Goal: Communication & Community: Connect with others

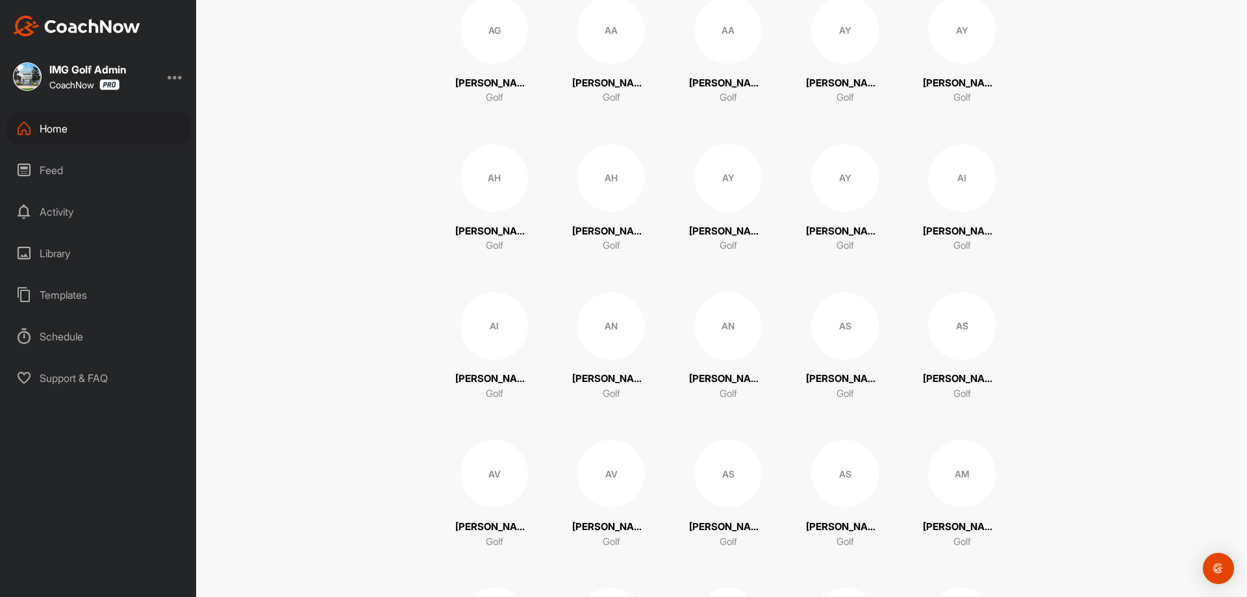
scroll to position [844, 0]
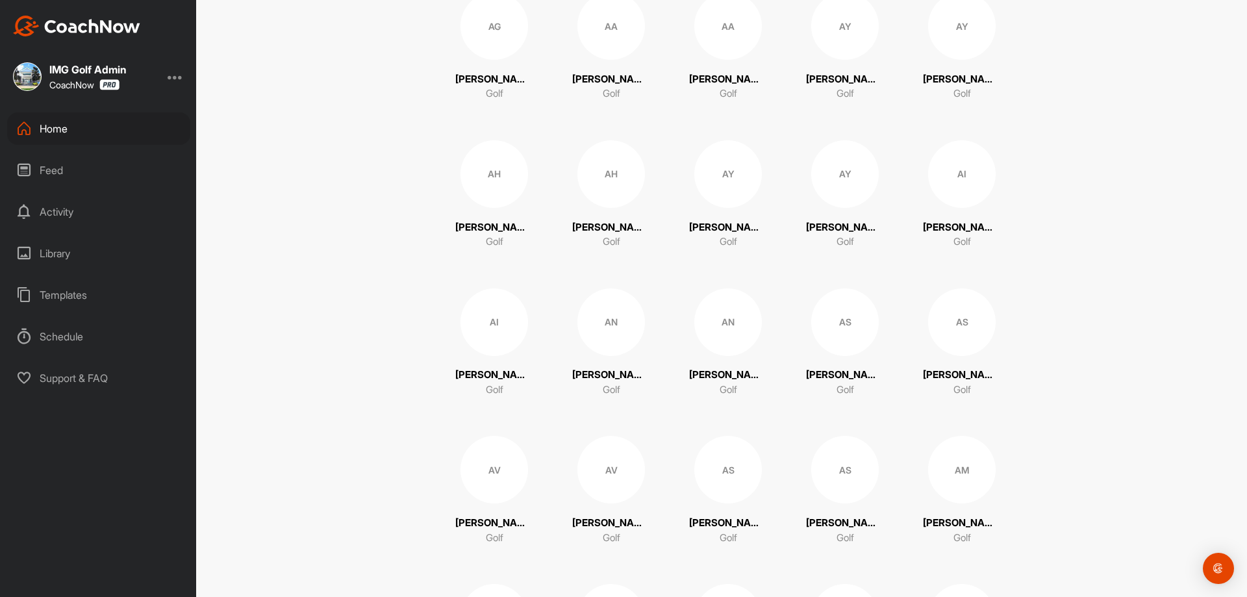
click at [719, 342] on div "AN" at bounding box center [728, 322] width 68 height 68
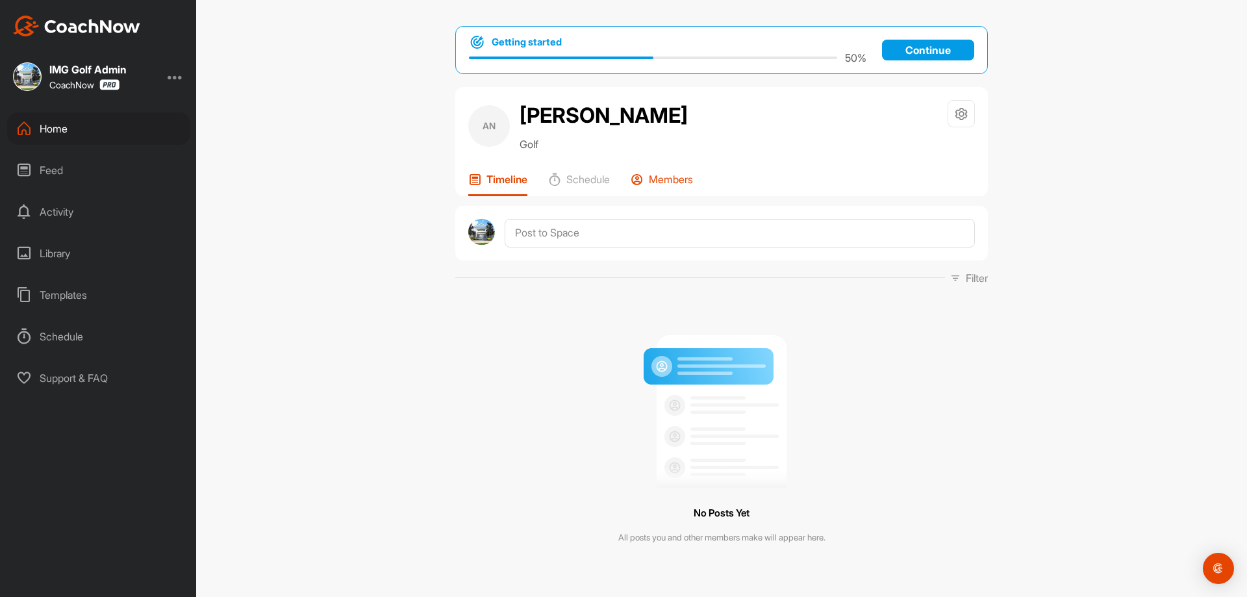
click at [661, 186] on p "Members" at bounding box center [671, 179] width 44 height 13
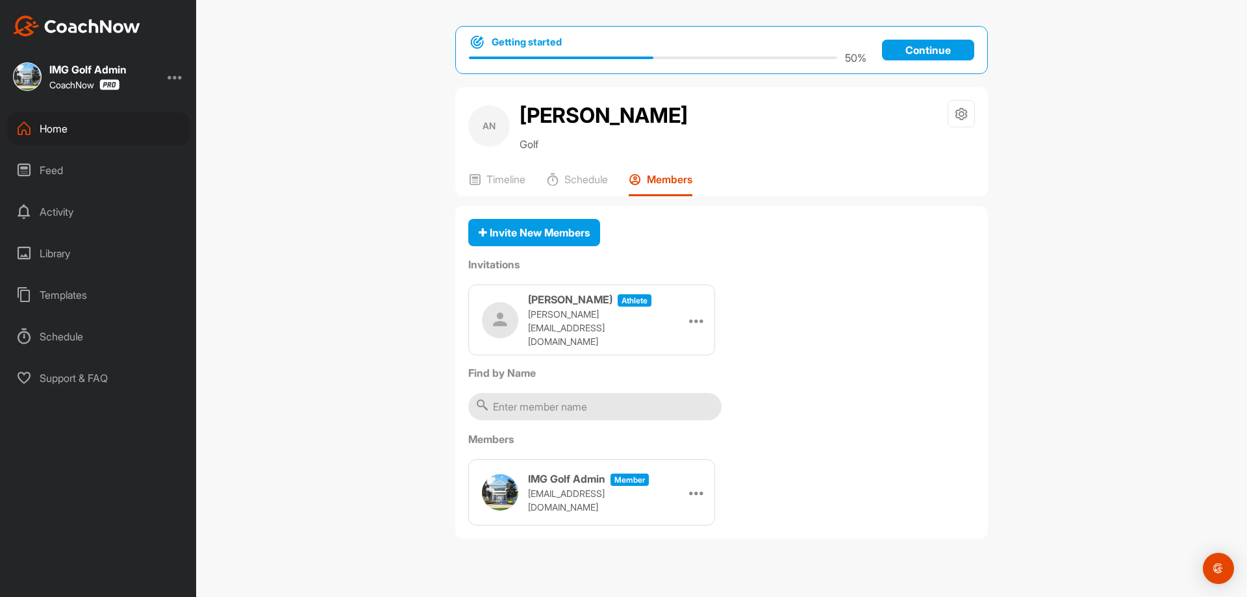
click at [433, 264] on div "Getting started 50 % Continue AN [PERSON_NAME] Golf Space Settings Your Notific…" at bounding box center [721, 298] width 1051 height 597
click at [495, 186] on p "Timeline" at bounding box center [505, 179] width 39 height 13
click at [496, 186] on p "Timeline" at bounding box center [505, 179] width 39 height 13
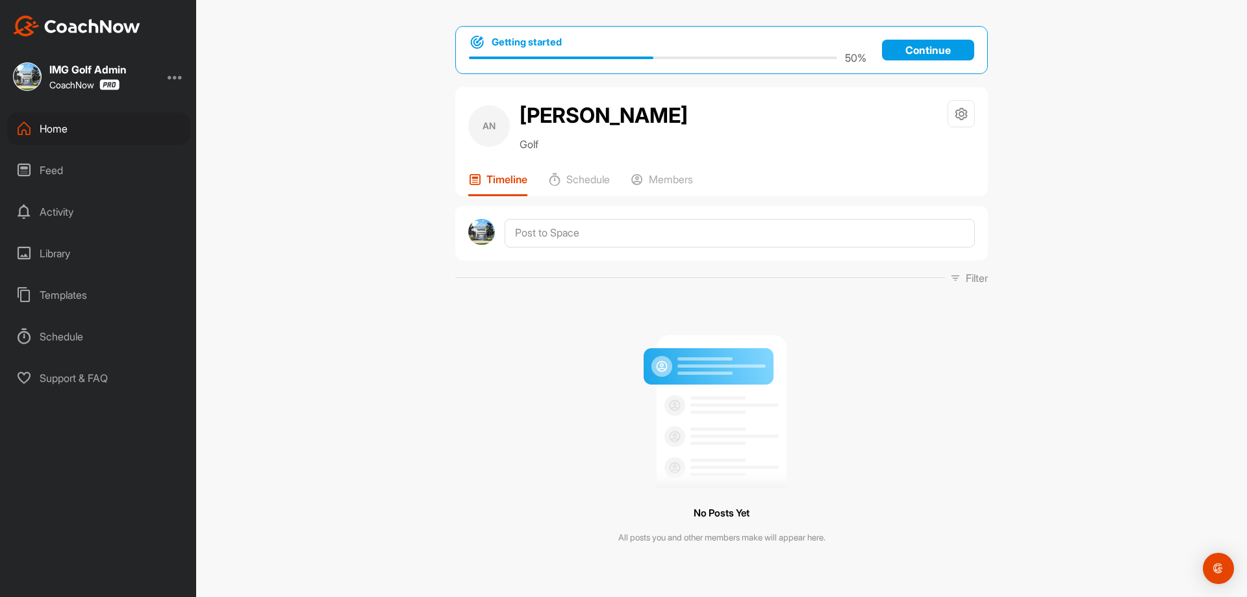
click at [98, 171] on div "Feed" at bounding box center [98, 170] width 183 height 32
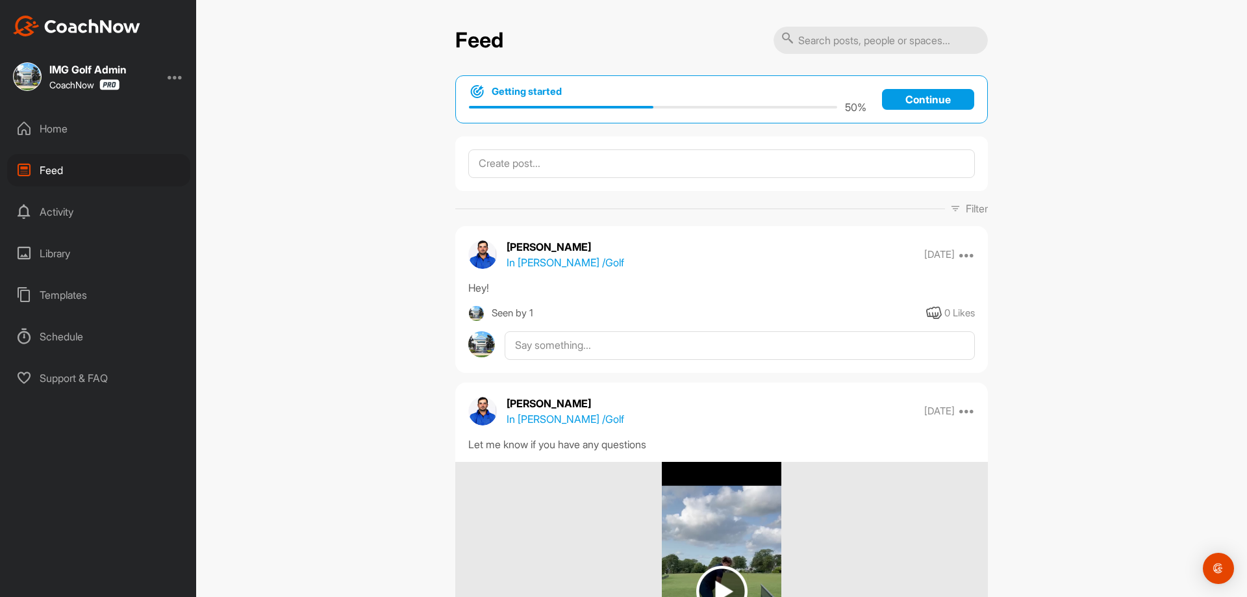
click at [109, 138] on div "Home" at bounding box center [98, 128] width 183 height 32
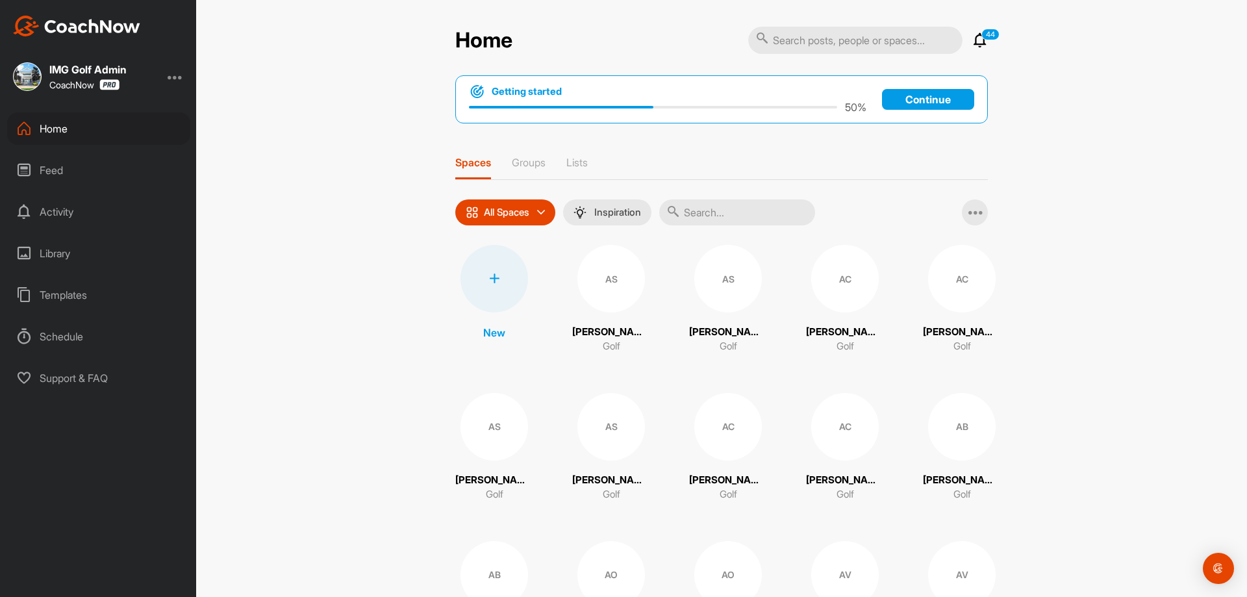
click at [529, 212] on div "All Spaces" at bounding box center [505, 212] width 100 height 26
click at [755, 211] on input "text" at bounding box center [737, 212] width 156 height 26
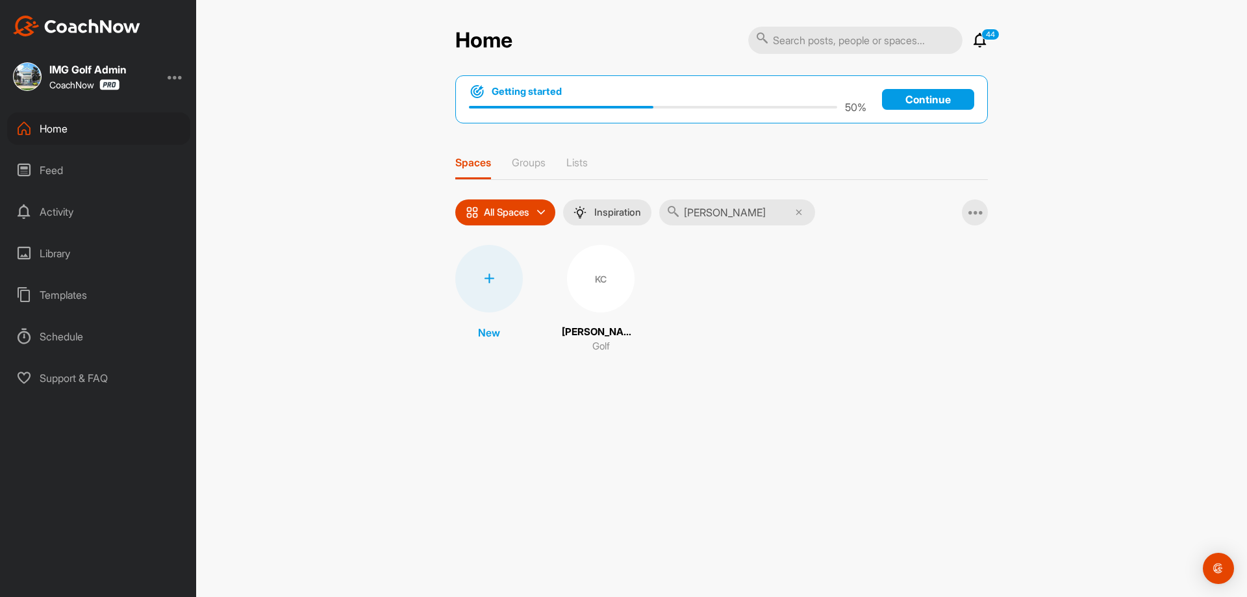
type input "[PERSON_NAME]"
click at [574, 262] on div "KC" at bounding box center [601, 279] width 68 height 68
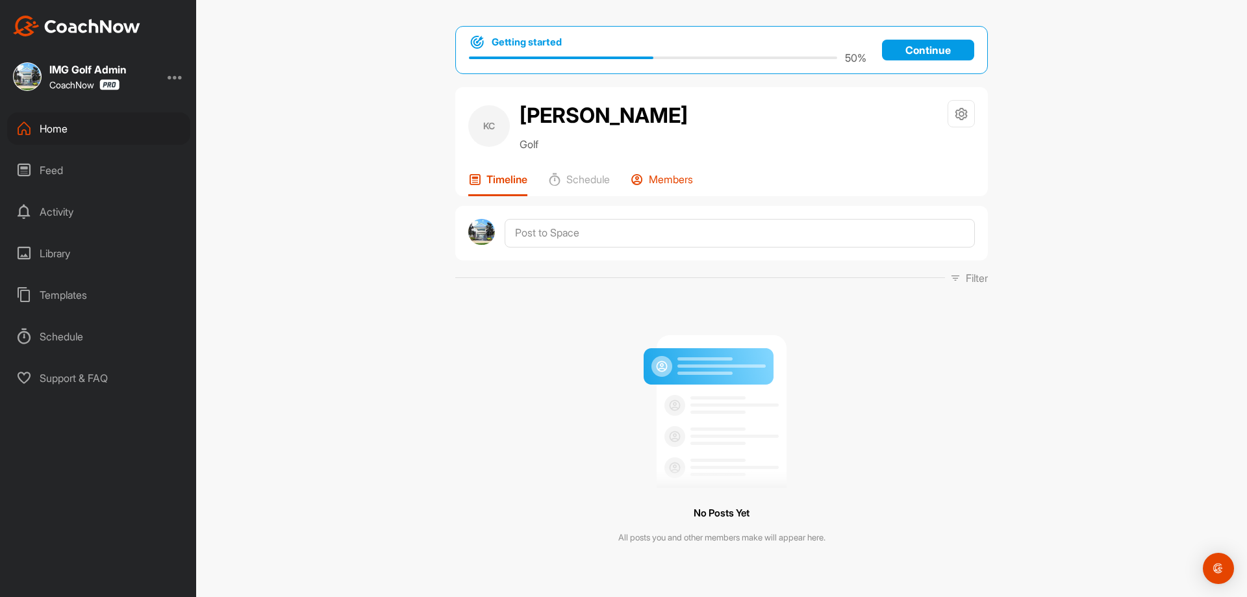
click at [649, 185] on p "Members" at bounding box center [671, 179] width 44 height 13
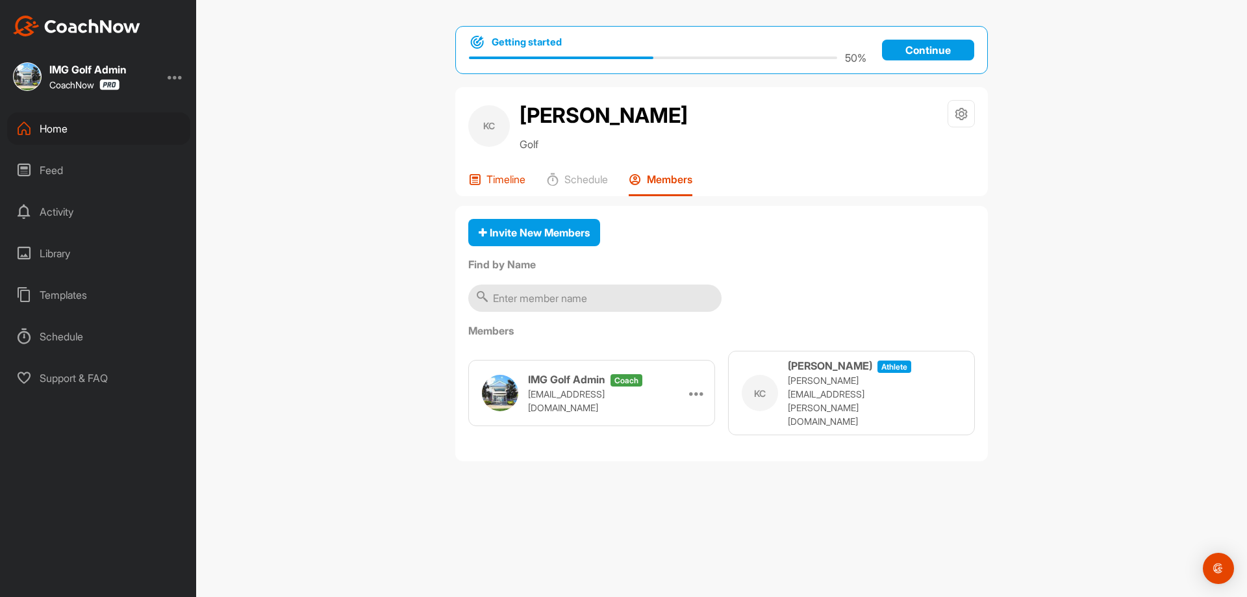
click at [491, 186] on div "Timeline" at bounding box center [496, 184] width 57 height 23
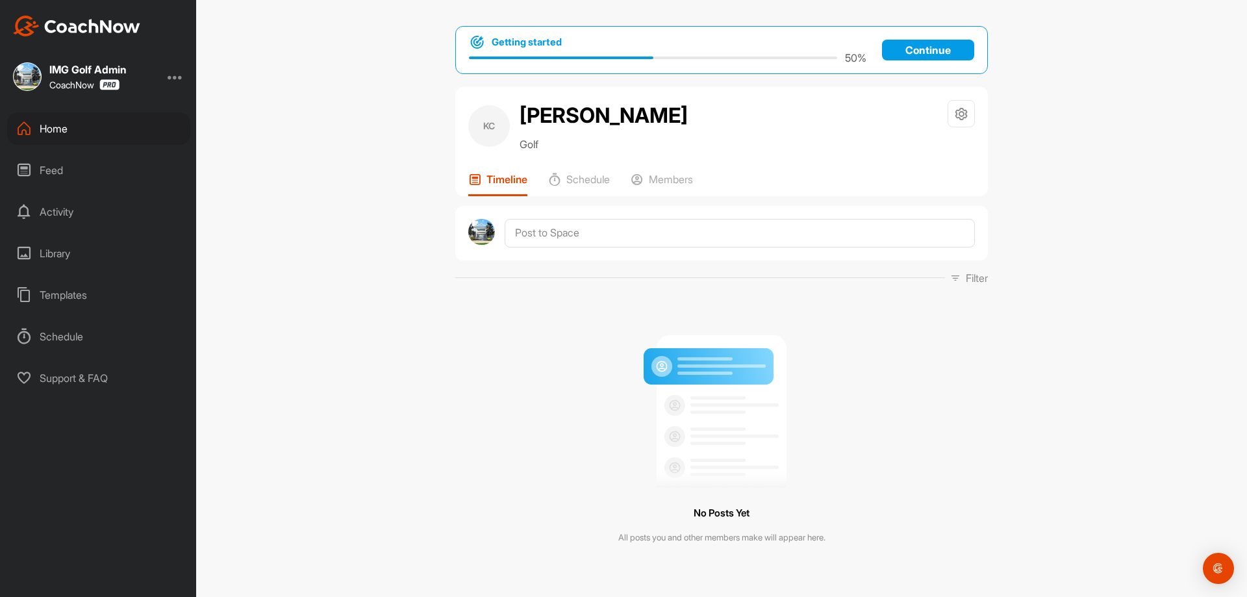
click at [94, 177] on div "Feed" at bounding box center [98, 170] width 183 height 32
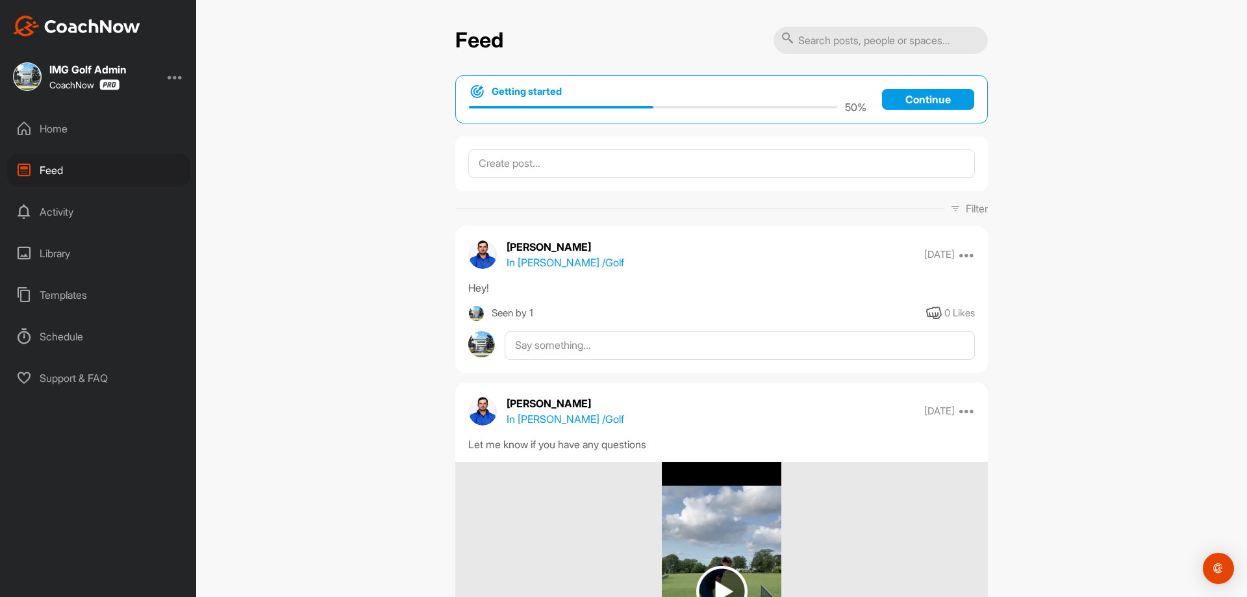
click at [90, 215] on div "Activity" at bounding box center [98, 211] width 183 height 32
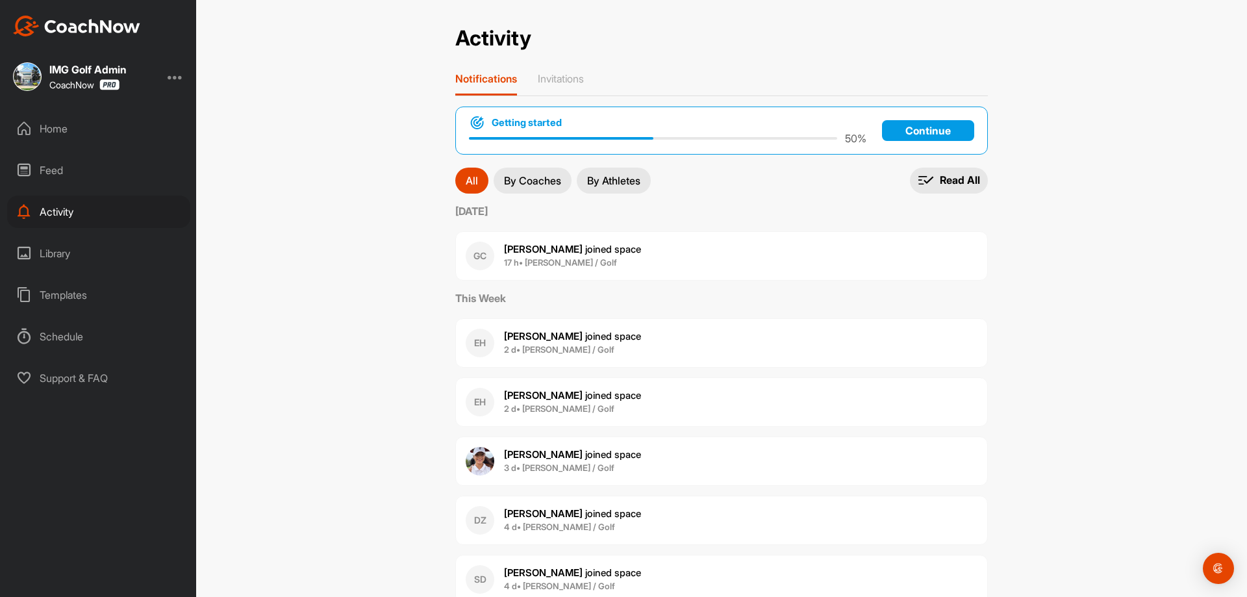
click at [100, 132] on div "Home" at bounding box center [98, 128] width 183 height 32
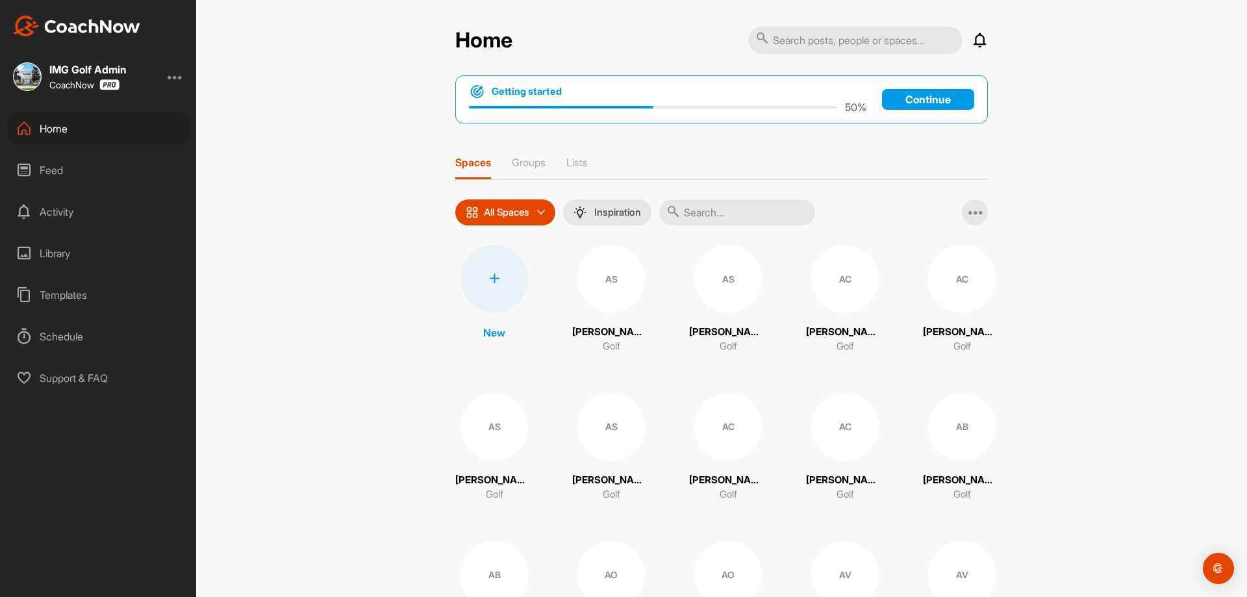
click at [534, 210] on div "All Spaces" at bounding box center [505, 212] width 100 height 26
click at [529, 164] on p "Groups" at bounding box center [529, 162] width 34 height 13
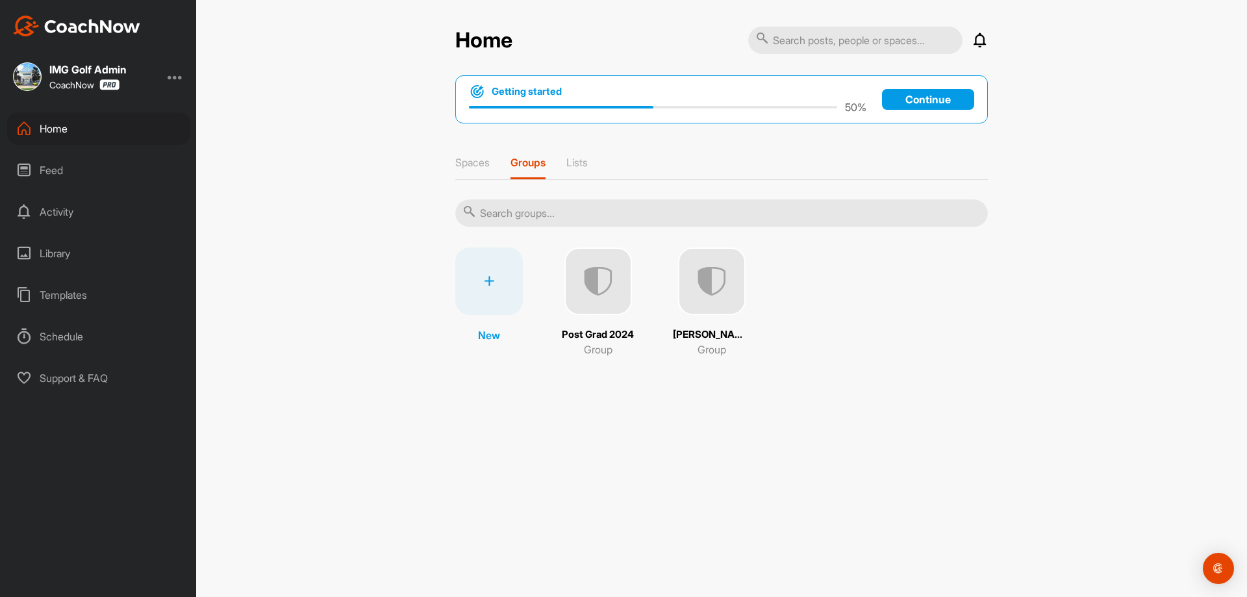
click at [709, 338] on p "[PERSON_NAME]'s Team" at bounding box center [712, 334] width 78 height 15
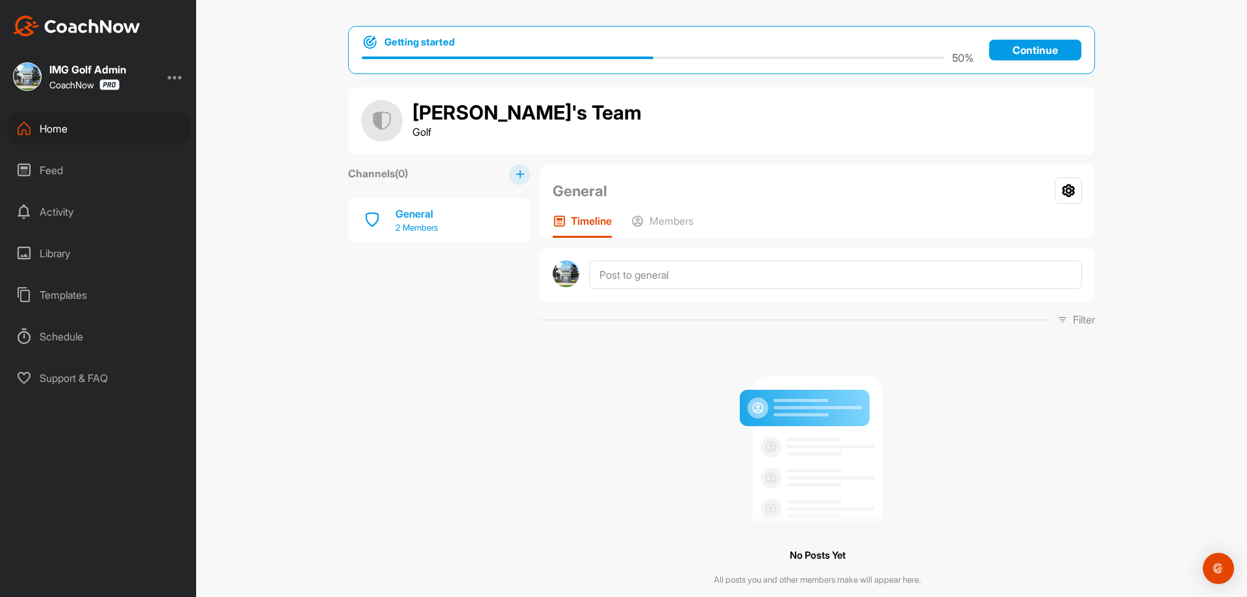
click at [409, 217] on div "General" at bounding box center [417, 214] width 42 height 16
click at [670, 224] on p "Members" at bounding box center [671, 220] width 44 height 13
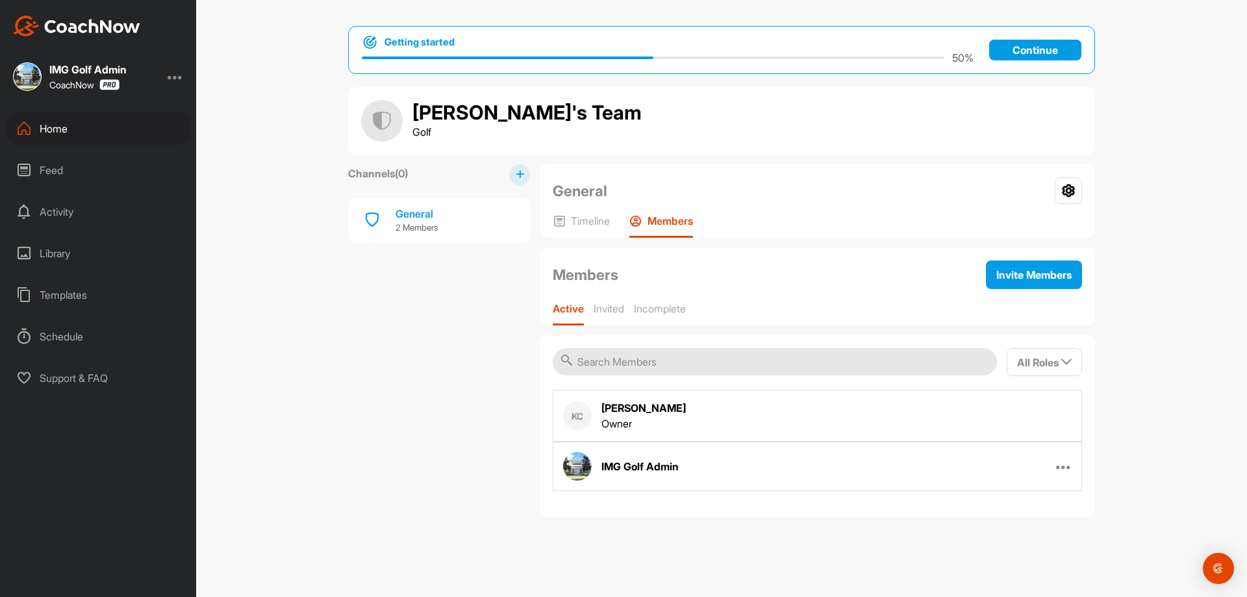
click at [88, 127] on div "Home" at bounding box center [98, 128] width 183 height 32
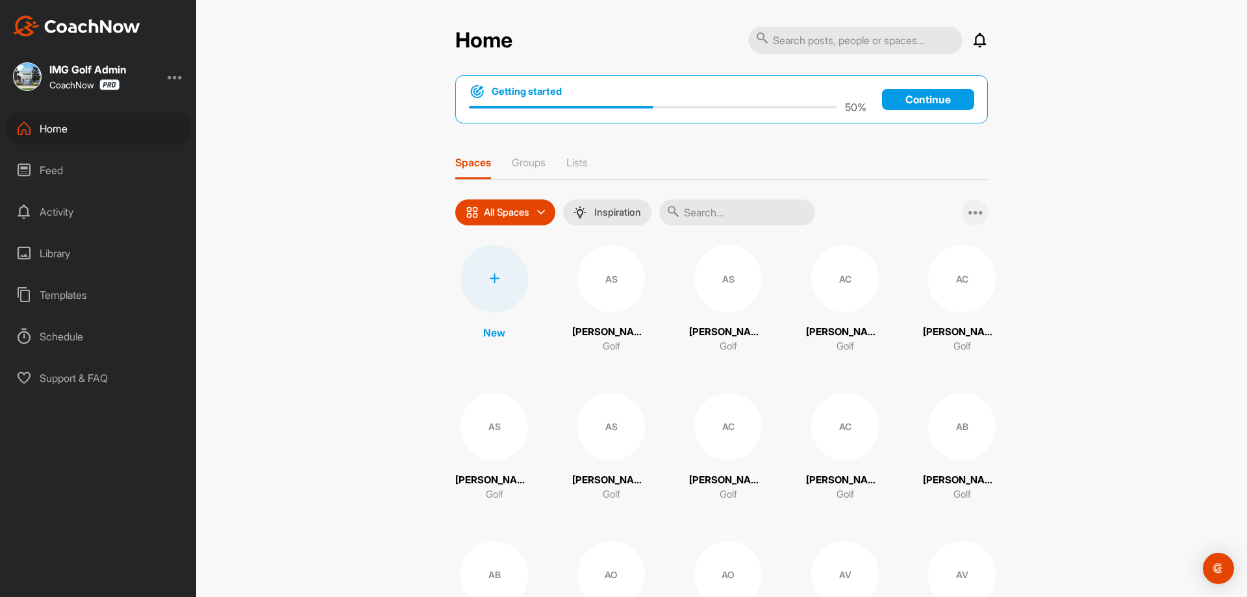
click at [962, 210] on div at bounding box center [975, 212] width 26 height 26
click at [896, 251] on span "Add Multiple Spaces" at bounding box center [916, 246] width 143 height 34
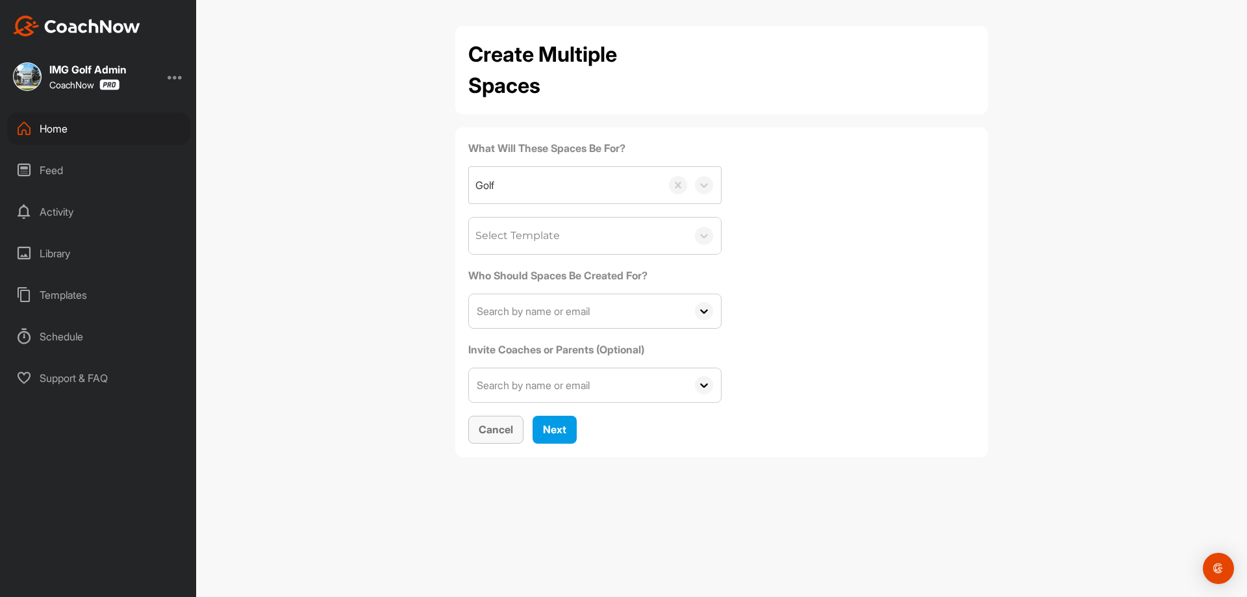
click at [490, 427] on span "Cancel" at bounding box center [496, 429] width 34 height 13
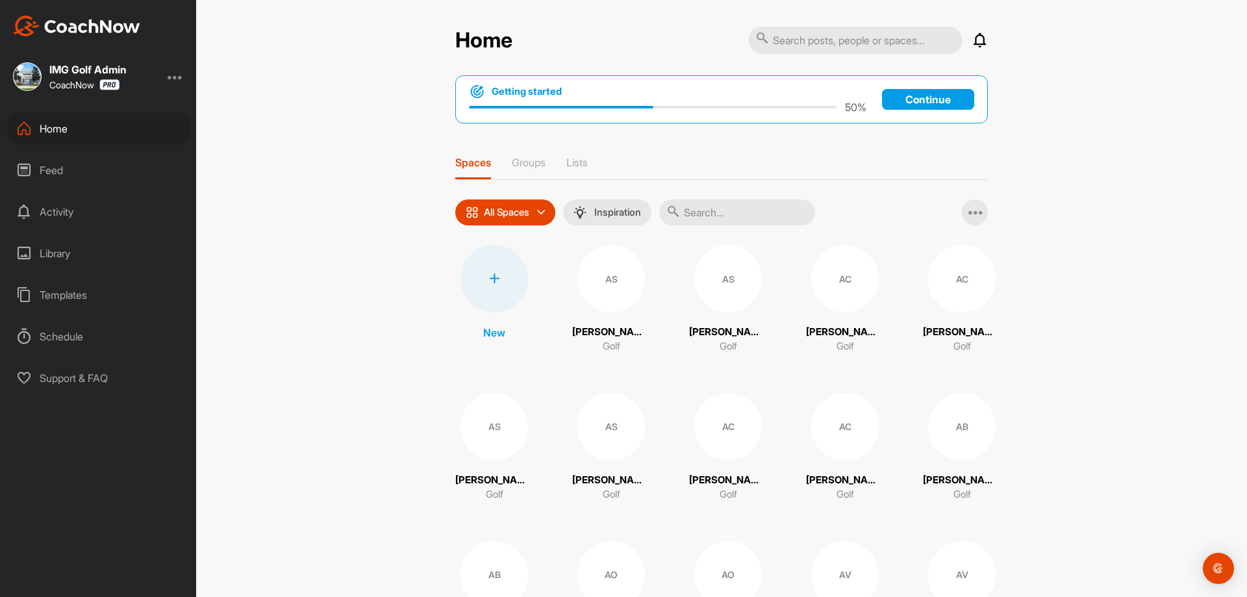
click at [599, 283] on div "AS" at bounding box center [611, 279] width 68 height 68
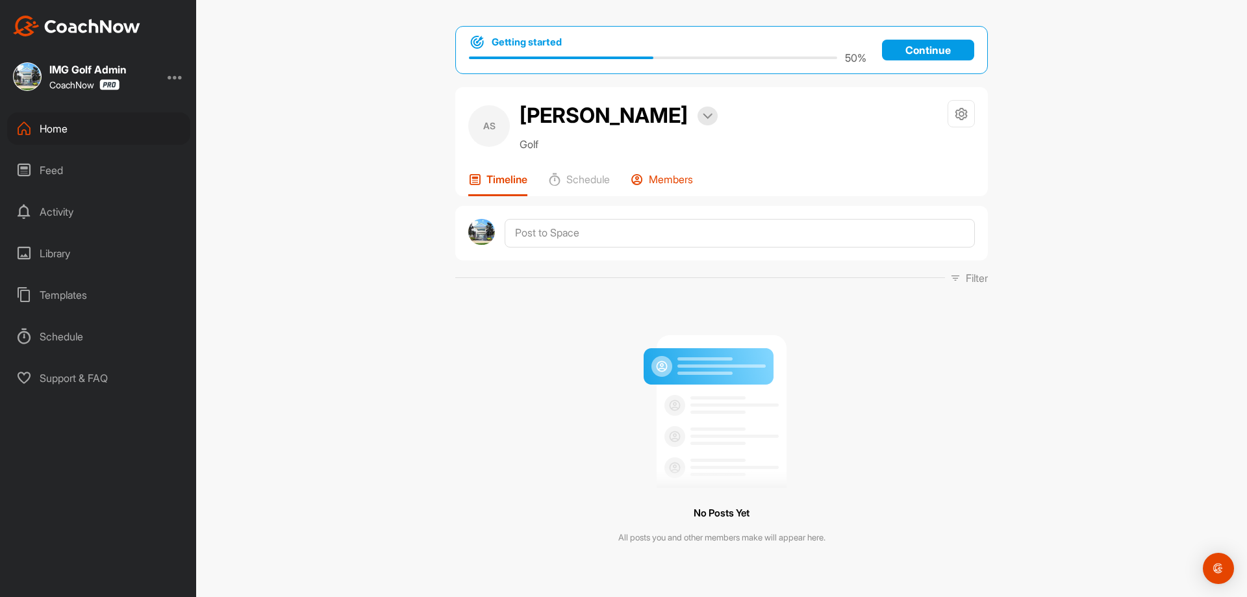
click at [649, 182] on p "Members" at bounding box center [671, 179] width 44 height 13
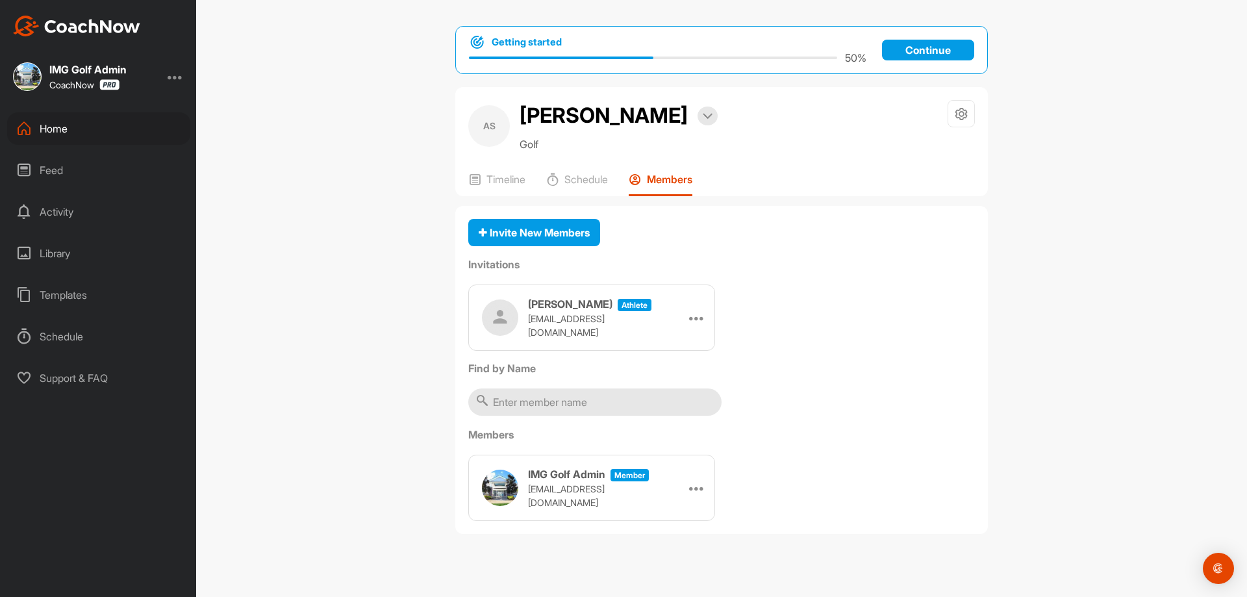
click at [550, 408] on input "text" at bounding box center [594, 401] width 253 height 27
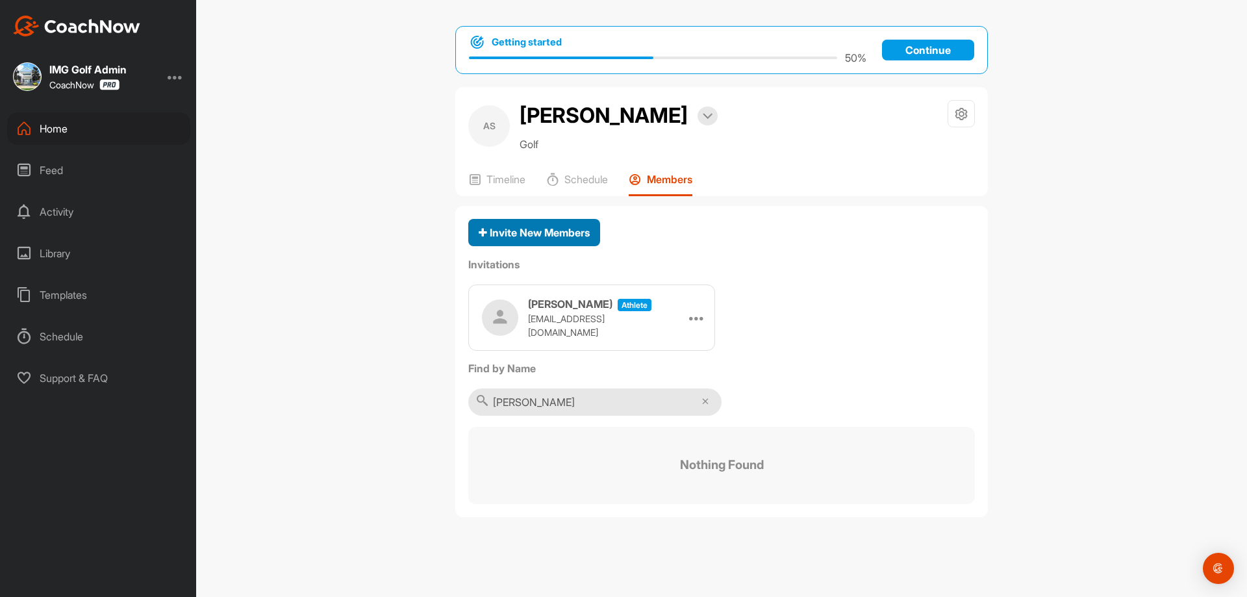
type input "[PERSON_NAME]"
click at [559, 238] on span "Invite New Members" at bounding box center [534, 232] width 111 height 13
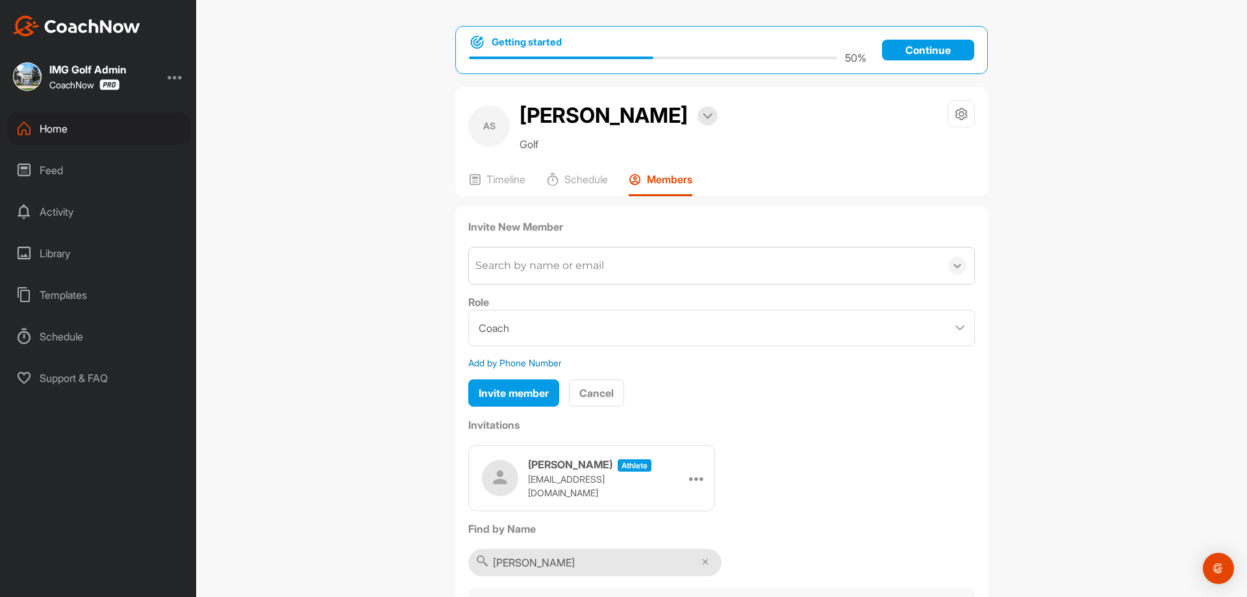
click at [951, 267] on icon at bounding box center [957, 265] width 13 height 13
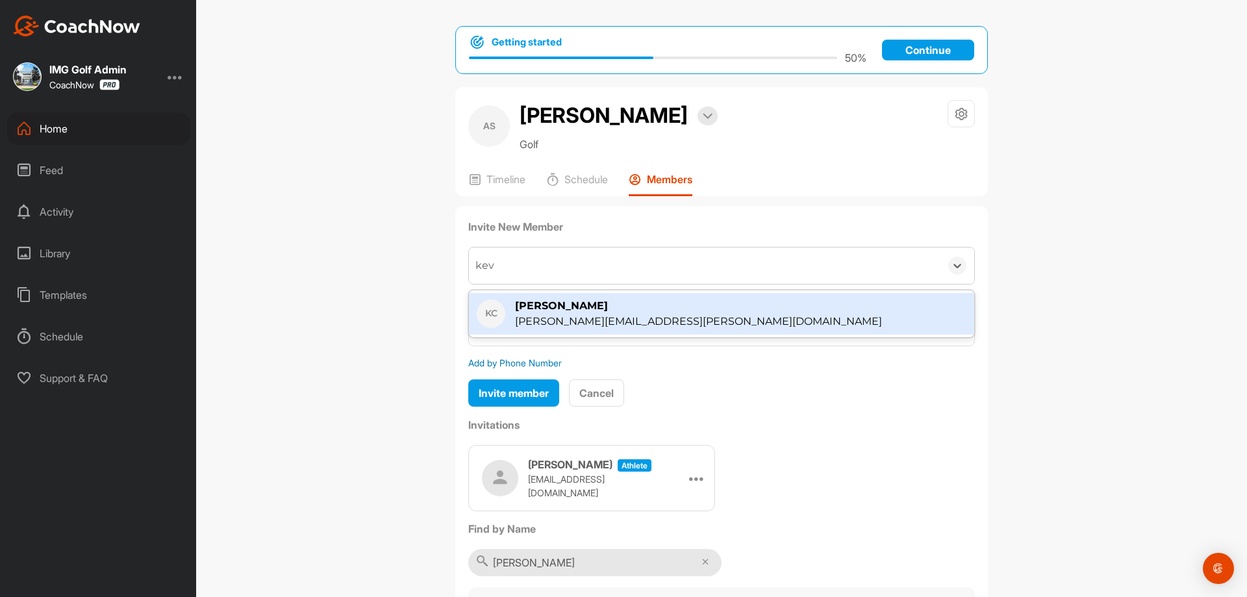
type input "[PERSON_NAME]"
click at [586, 323] on div "[PERSON_NAME][EMAIL_ADDRESS][PERSON_NAME][DOMAIN_NAME]" at bounding box center [698, 322] width 367 height 16
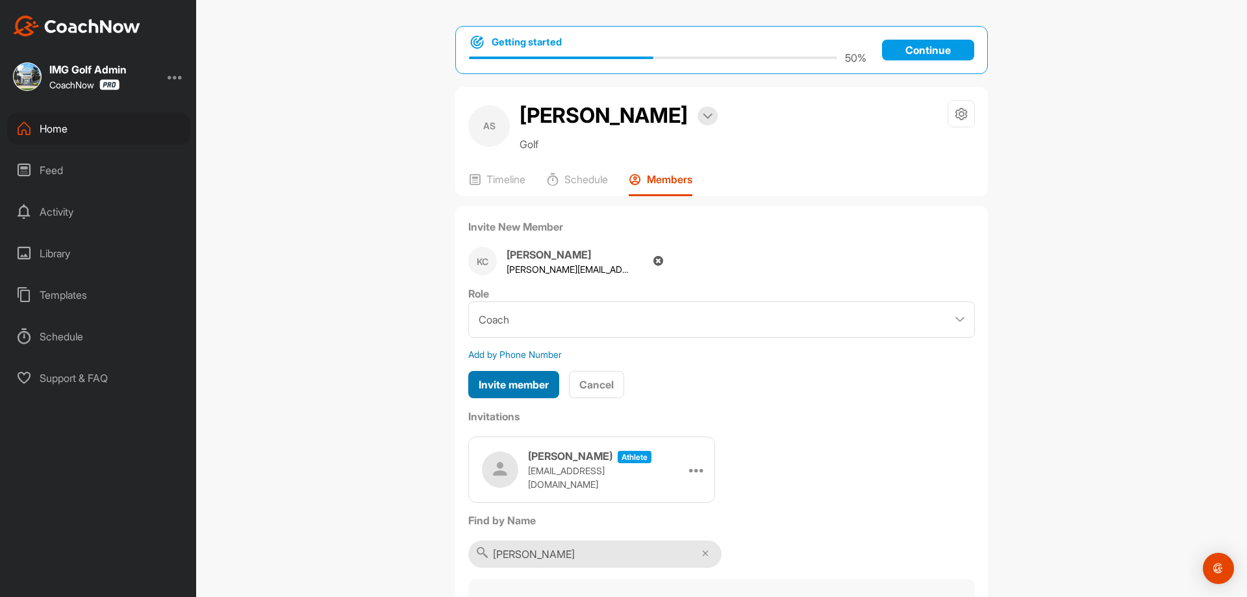
click at [524, 389] on span "Invite member" at bounding box center [514, 384] width 70 height 13
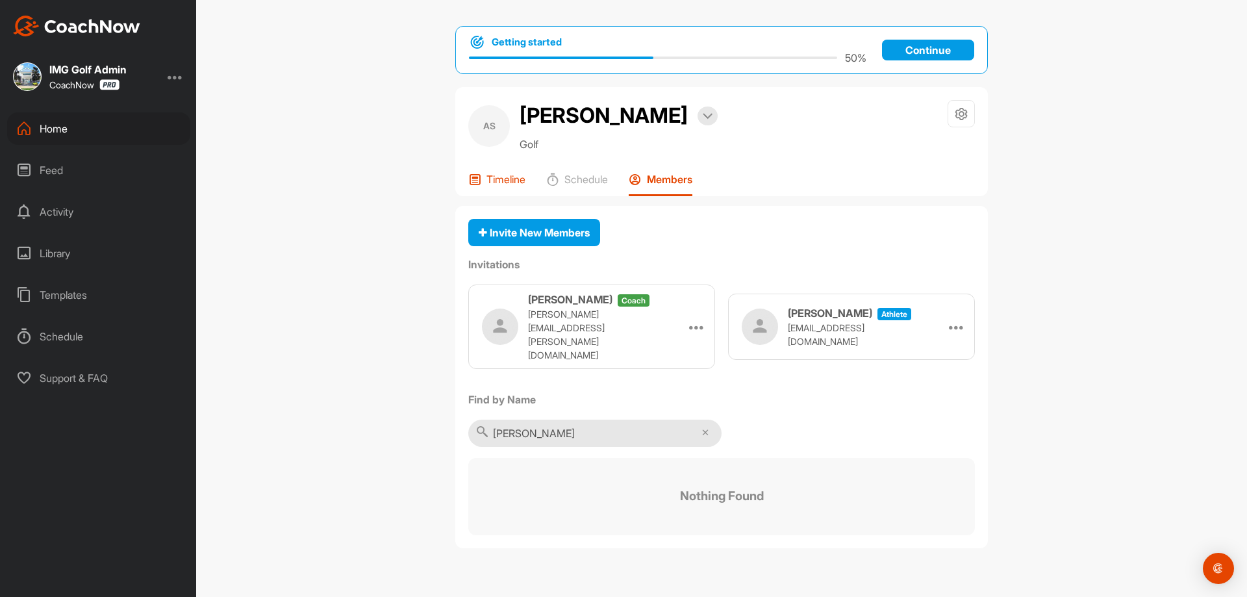
click at [492, 183] on p "Timeline" at bounding box center [505, 179] width 39 height 13
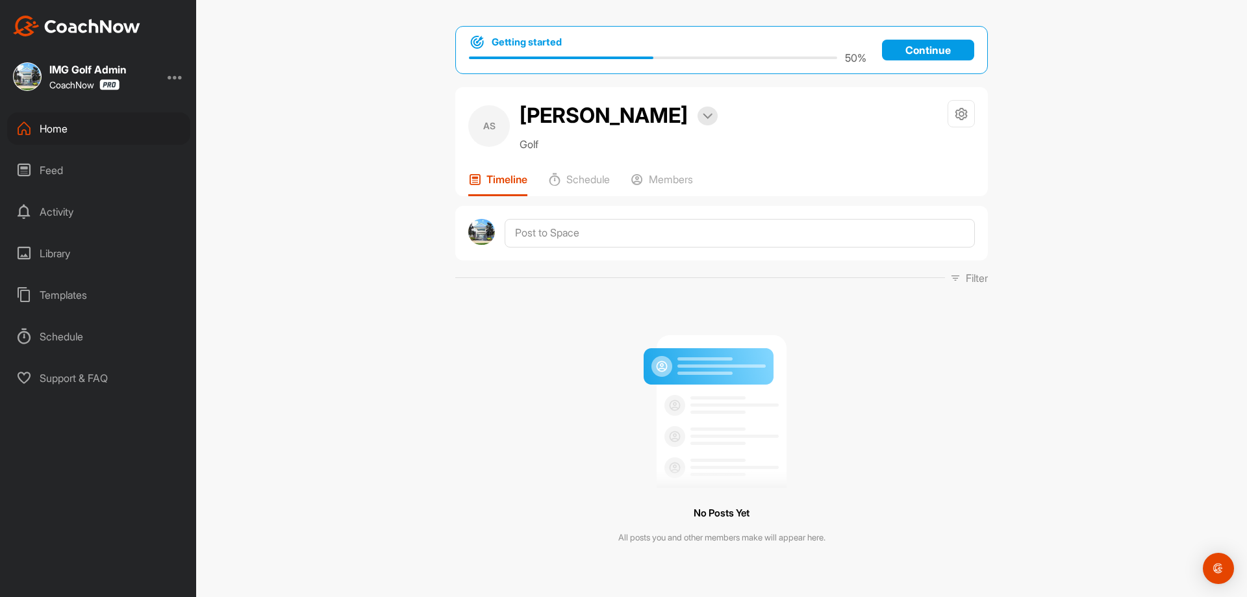
click at [115, 127] on div "Home" at bounding box center [98, 128] width 183 height 32
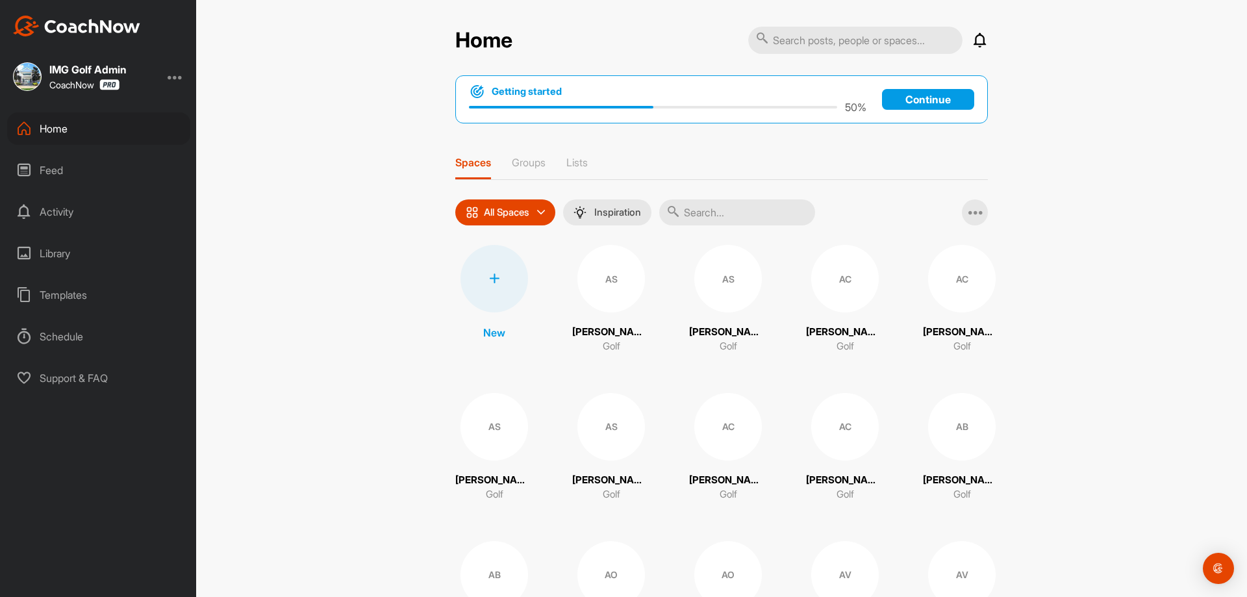
click at [616, 289] on div "AS" at bounding box center [611, 279] width 68 height 68
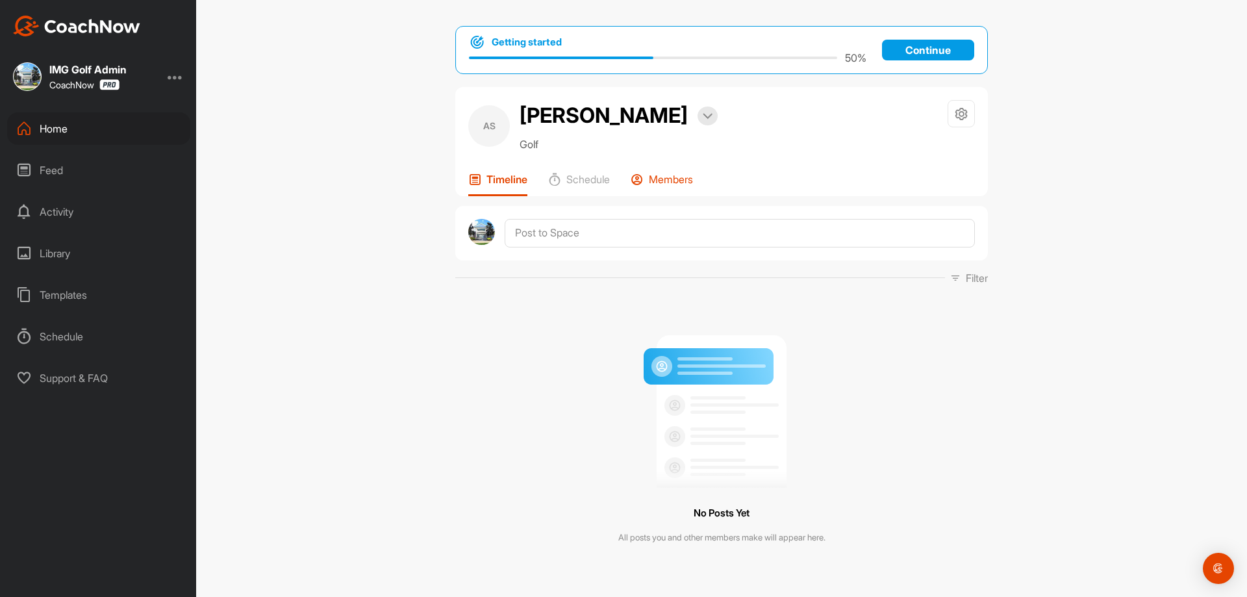
click at [655, 183] on p "Members" at bounding box center [671, 179] width 44 height 13
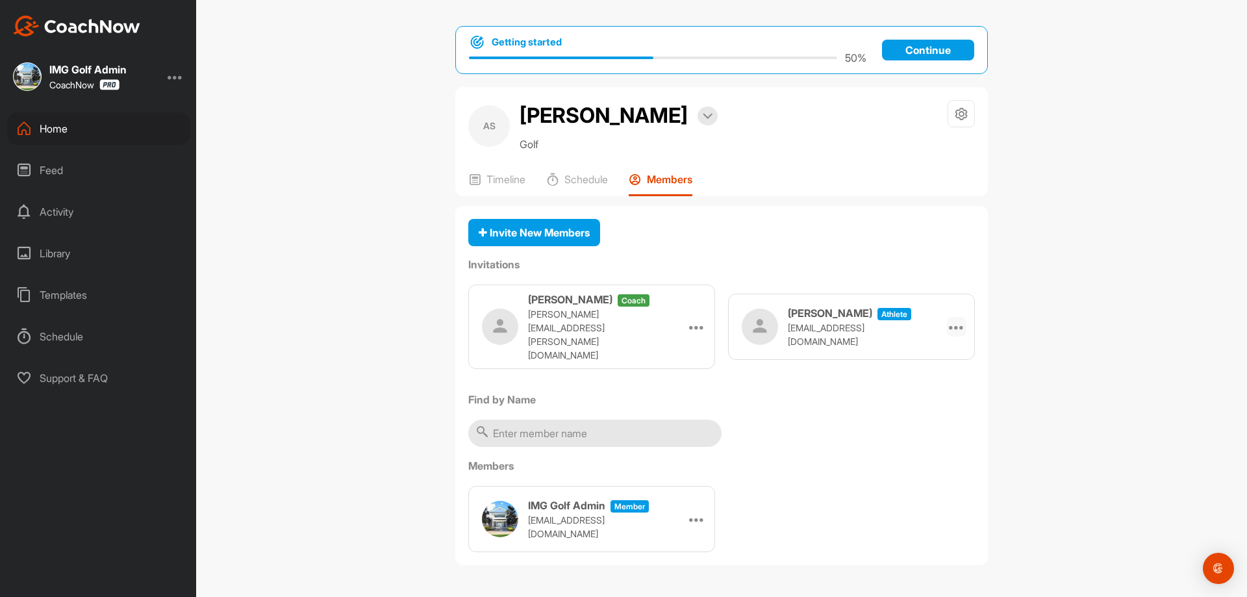
click at [962, 323] on icon at bounding box center [957, 327] width 16 height 16
click at [1027, 369] on div "Getting started 50 % Continue AS [PERSON_NAME] Bookings Golf Space Settings You…" at bounding box center [721, 298] width 1051 height 597
click at [90, 129] on div "Home" at bounding box center [98, 128] width 183 height 32
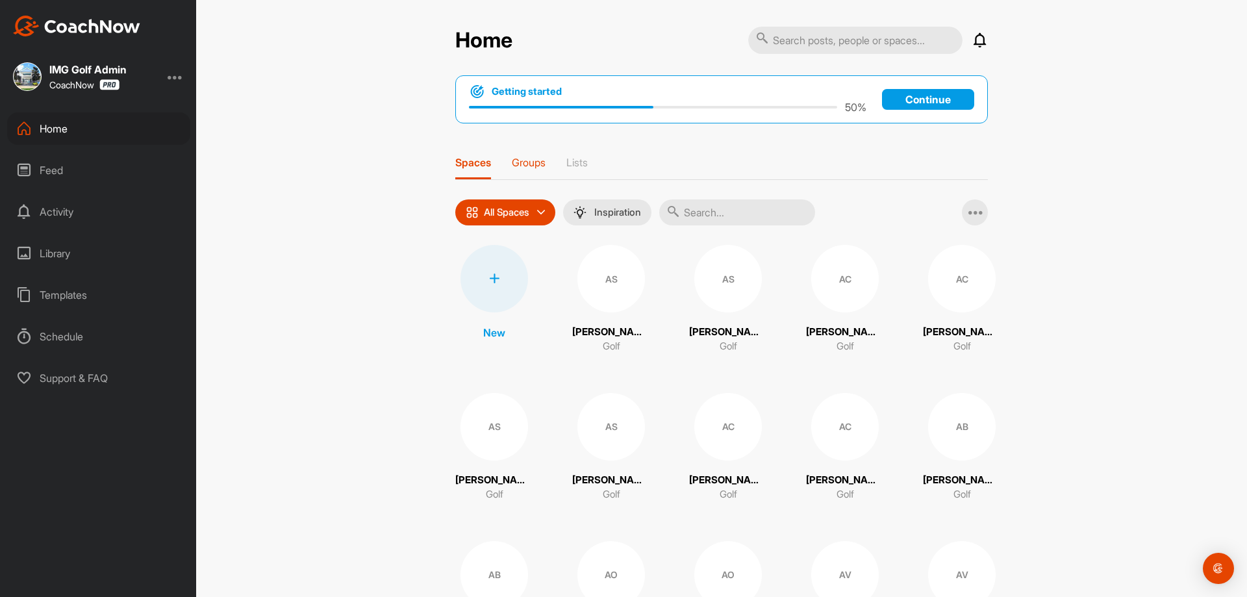
click at [541, 159] on p "Groups" at bounding box center [529, 162] width 34 height 13
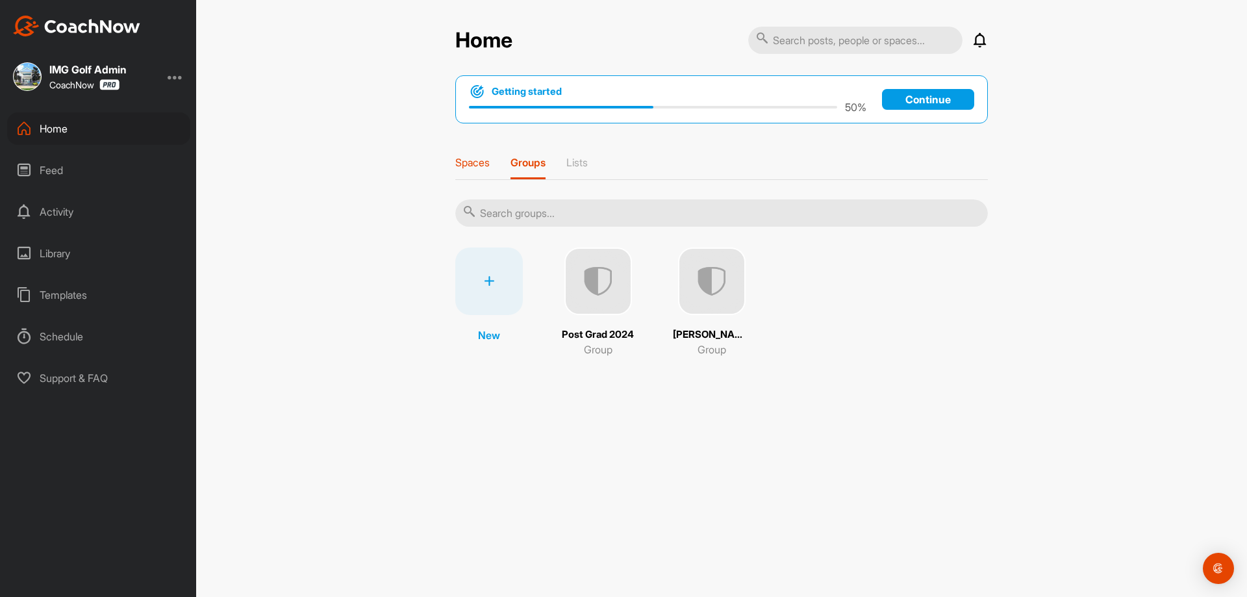
click at [484, 165] on p "Spaces" at bounding box center [472, 162] width 34 height 13
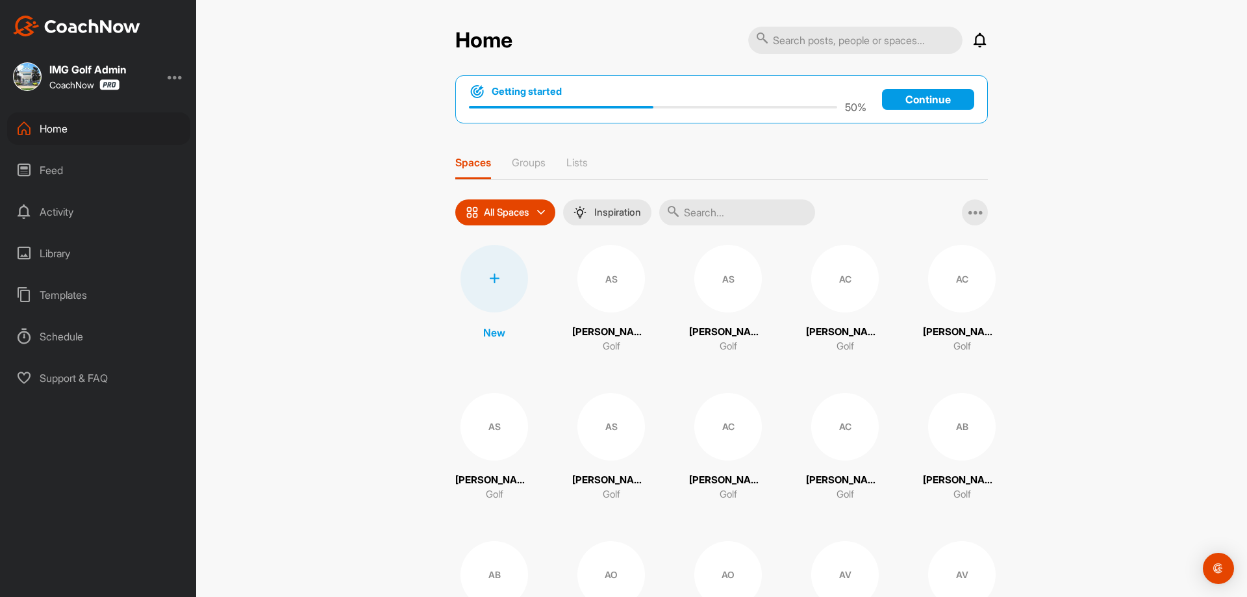
click at [735, 212] on input "text" at bounding box center [737, 212] width 156 height 26
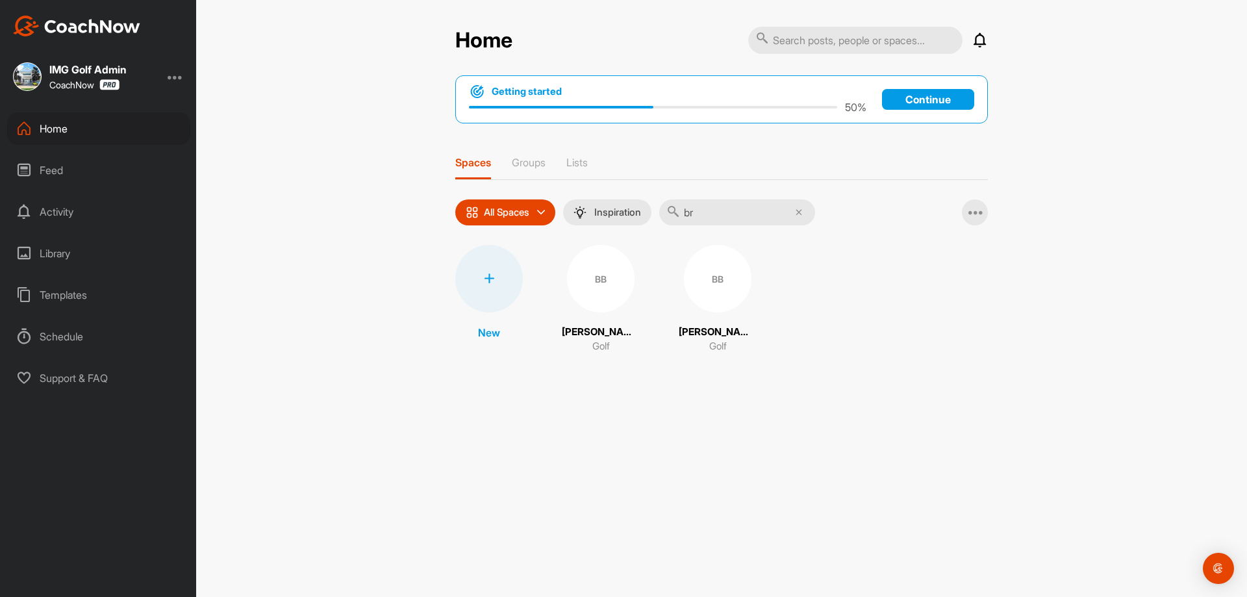
type input "b"
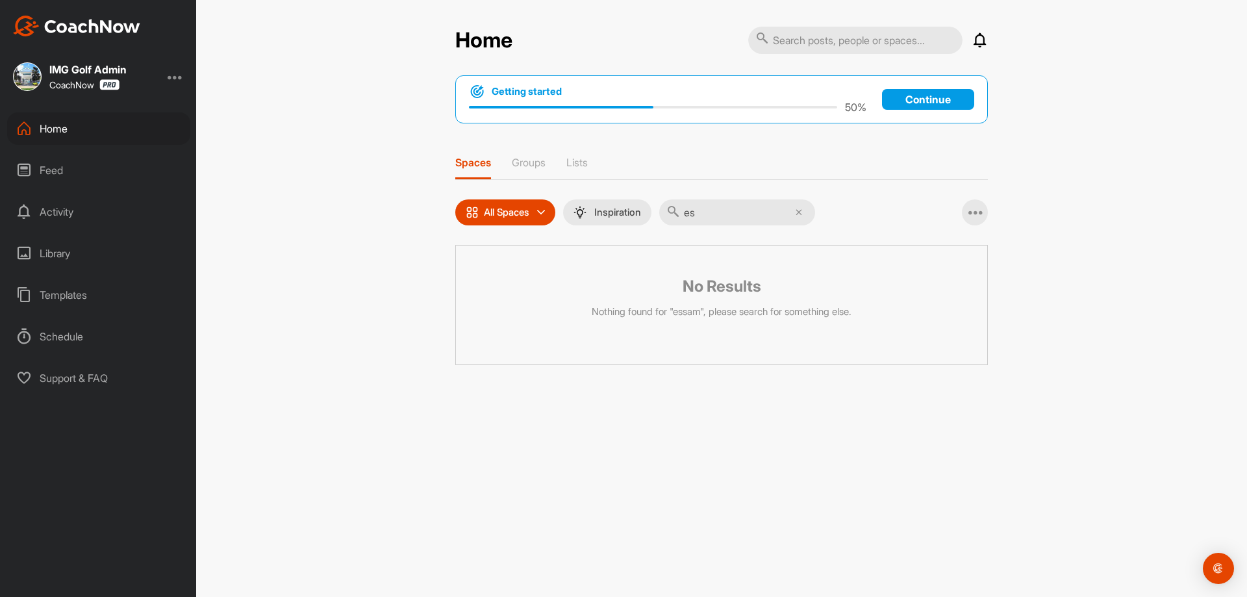
type input "e"
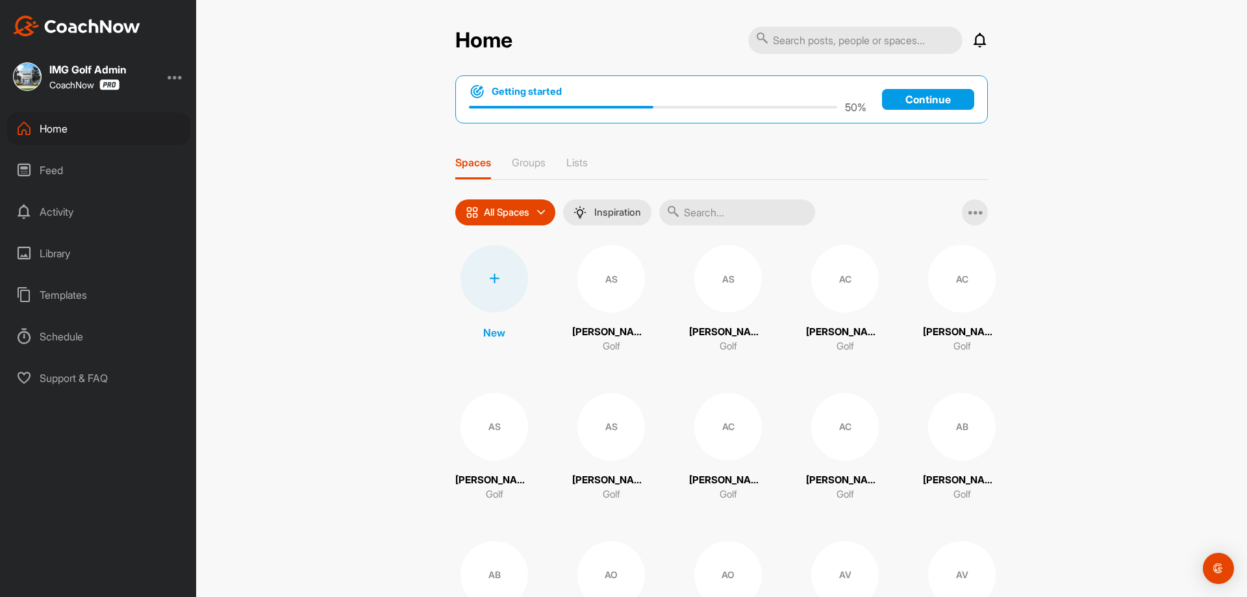
click at [716, 215] on input "text" at bounding box center [737, 212] width 156 height 26
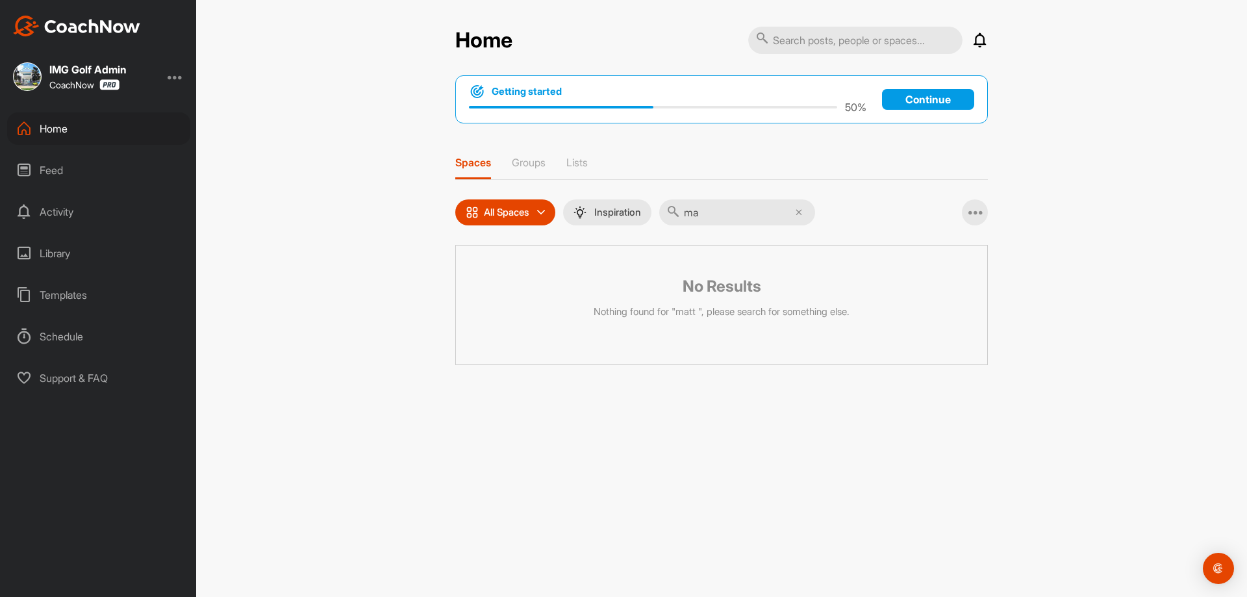
type input "m"
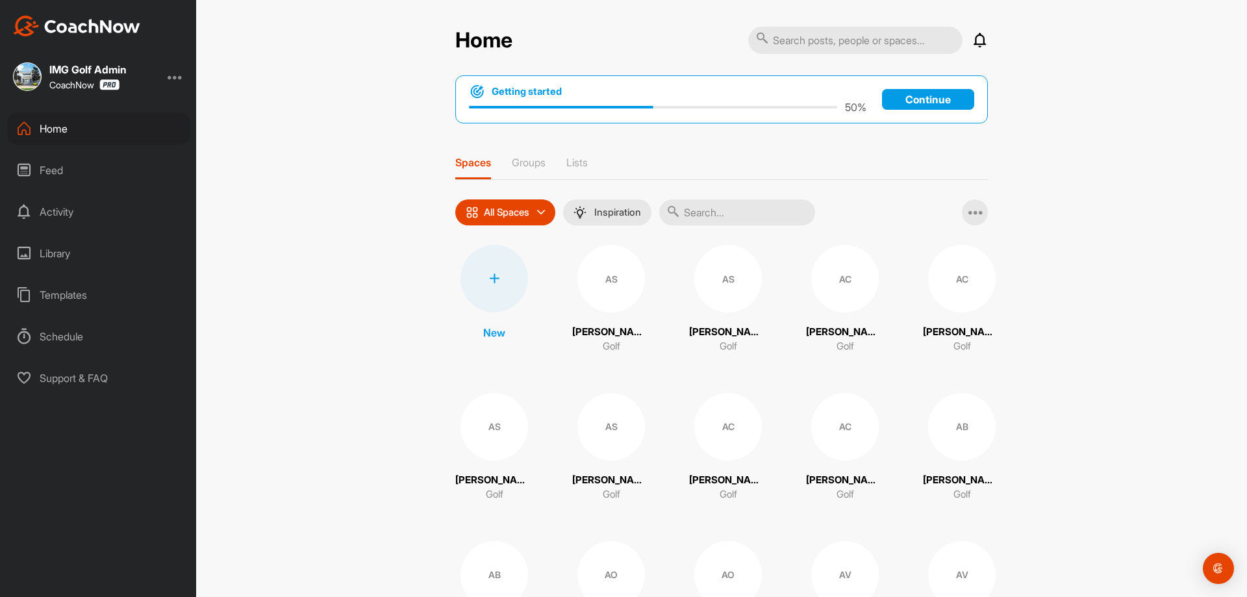
click at [379, 264] on div "Home Notifications Invitations [DATE] GC [PERSON_NAME] joined space 17 h • [PER…" at bounding box center [721, 298] width 1051 height 597
